Goal: Communication & Community: Answer question/provide support

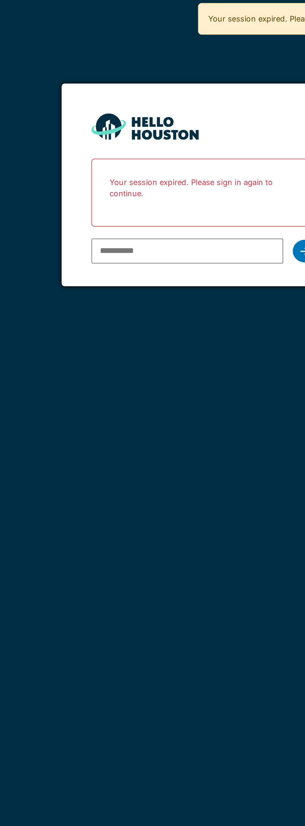
click at [148, 134] on input "email" at bounding box center [144, 132] width 100 height 13
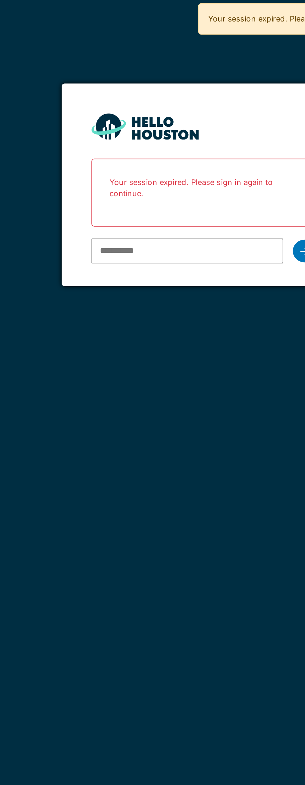
type input "**********"
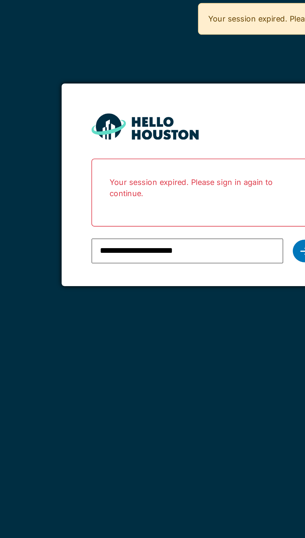
click at [203, 135] on div at bounding box center [205, 132] width 12 height 12
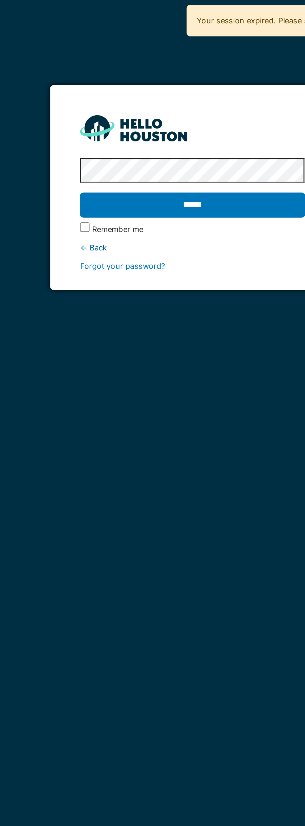
click at [192, 106] on input "******" at bounding box center [152, 107] width 117 height 13
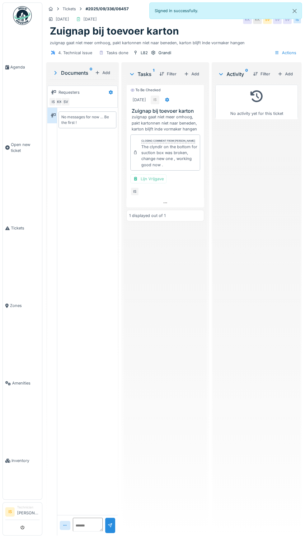
click at [15, 97] on link "Agenda" at bounding box center [22, 67] width 39 height 78
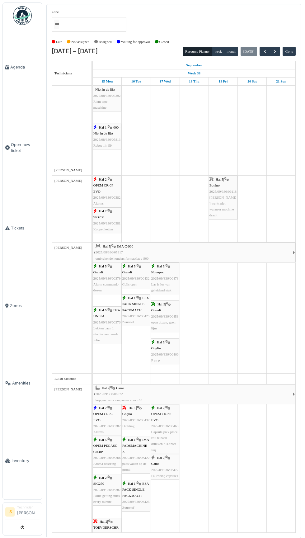
scroll to position [275, 0]
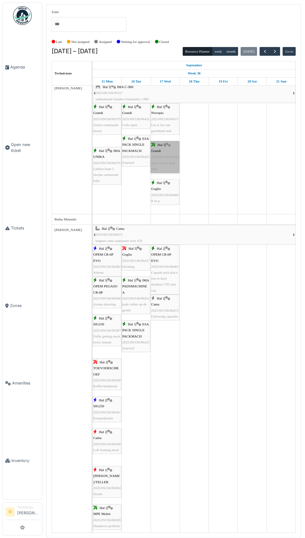
click at [166, 168] on link "Hal 5 | Grandi 2025/09/336/06459 open dozen, geen lijm" at bounding box center [165, 157] width 29 height 32
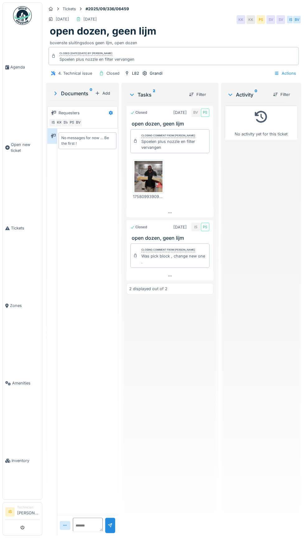
click at [143, 181] on img at bounding box center [149, 176] width 28 height 31
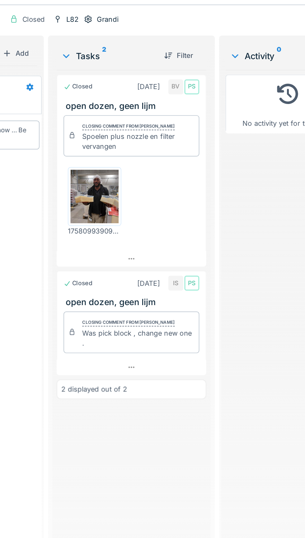
click at [162, 286] on div "2 displayed out of 2" at bounding box center [148, 289] width 38 height 6
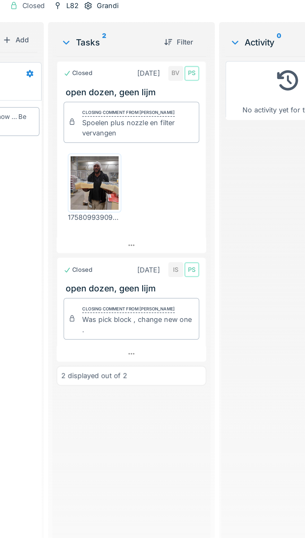
click at [146, 255] on div "Was pick block , change new one ." at bounding box center [173, 259] width 65 height 12
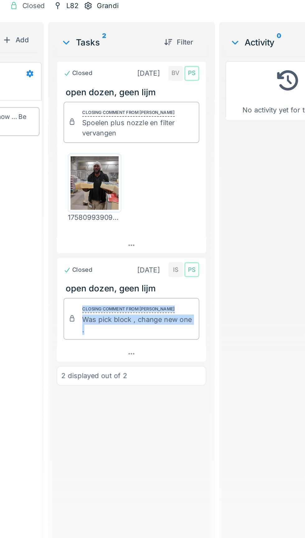
click at [196, 328] on div "Closed [DATE] BV PS open dozen, geen lijm Closing comment from [PERSON_NAME] Sp…" at bounding box center [169, 317] width 87 height 428
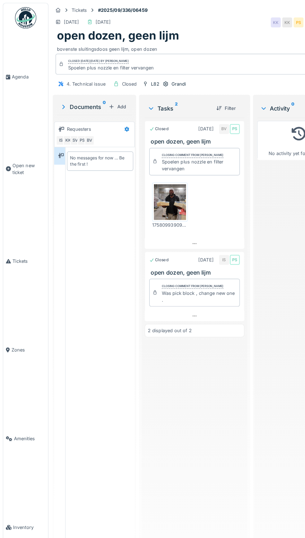
click at [81, 145] on div "No messages for now … Be the first !" at bounding box center [88, 140] width 58 height 17
click at [68, 146] on div "No messages for now … Be the first !" at bounding box center [88, 140] width 58 height 17
click at [90, 146] on div "No messages for now … Be the first !" at bounding box center [88, 140] width 58 height 17
click at [80, 143] on div "No messages for now … Be the first !" at bounding box center [87, 140] width 52 height 11
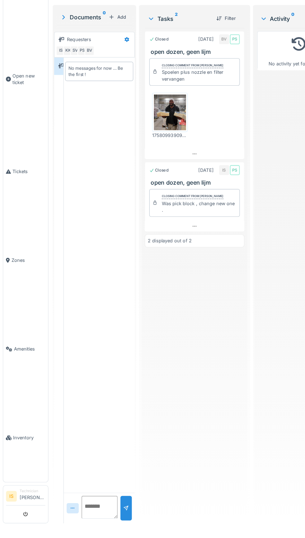
click at [87, 532] on textarea at bounding box center [86, 522] width 31 height 20
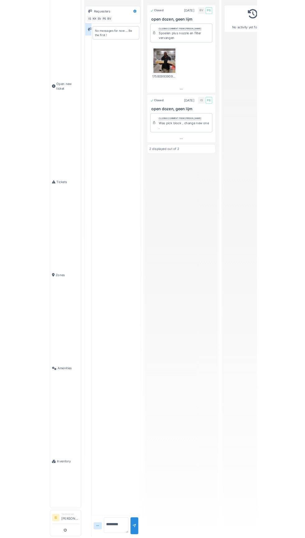
scroll to position [82, 0]
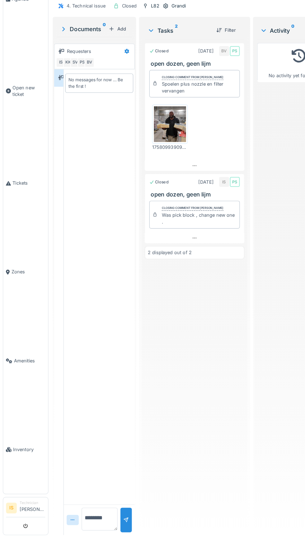
click at [91, 522] on textarea "*******" at bounding box center [86, 522] width 31 height 20
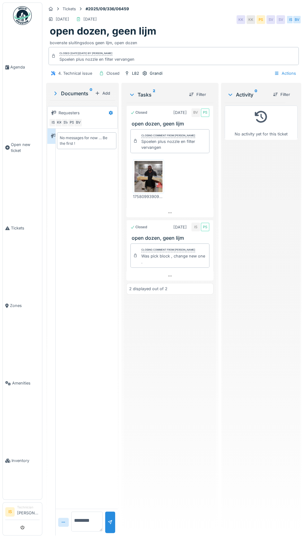
scroll to position [81, 0]
click at [231, 387] on div "No activity yet for this ticket" at bounding box center [261, 317] width 73 height 428
click at [89, 526] on textarea "*******" at bounding box center [86, 522] width 31 height 20
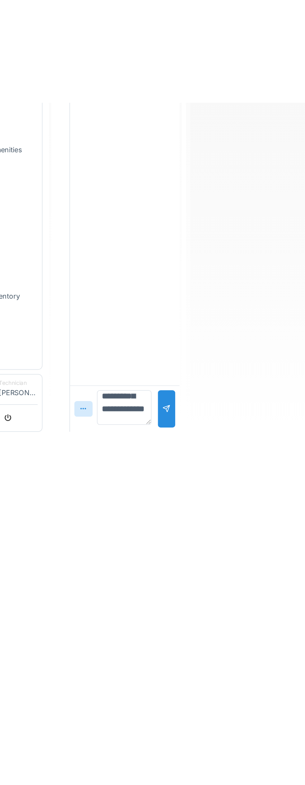
scroll to position [41, 0]
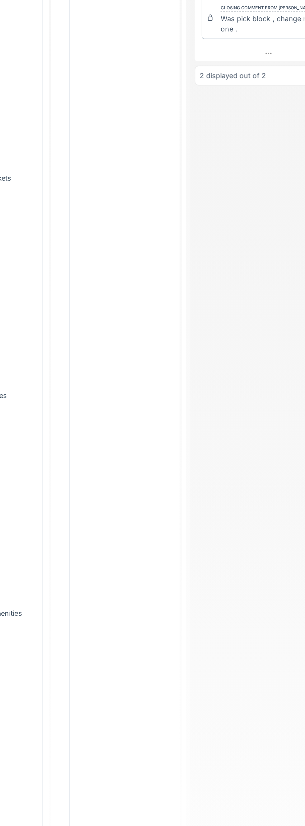
type textarea "**********"
click at [111, 426] on div "No messages for now … Be the first !" at bounding box center [90, 462] width 64 height 667
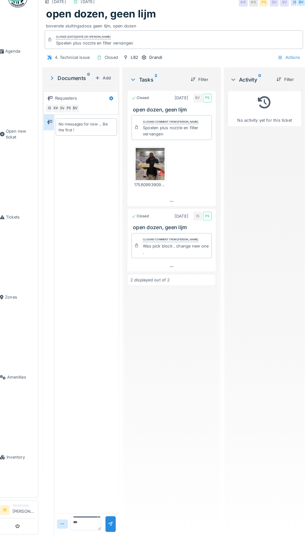
scroll to position [0, 0]
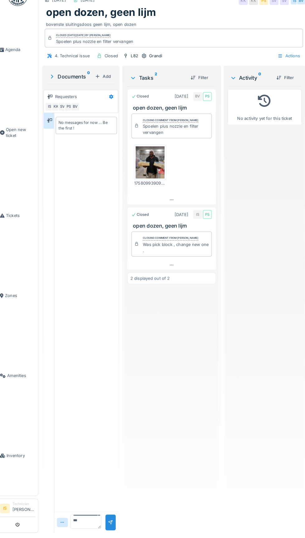
click at [110, 529] on div at bounding box center [112, 526] width 5 height 6
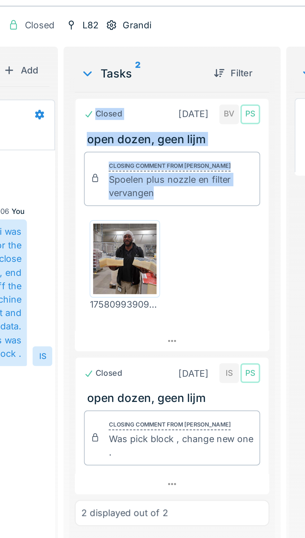
copy div "Closed [DATE] BV PS open dozen, geen lijm Closing comment from [PERSON_NAME] Sp…"
